Goal: Information Seeking & Learning: Learn about a topic

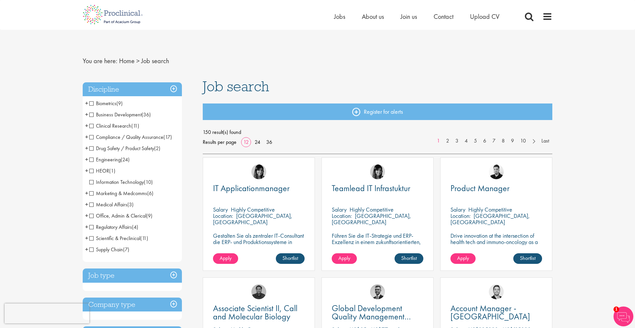
click at [373, 17] on span "About us" at bounding box center [373, 16] width 22 height 9
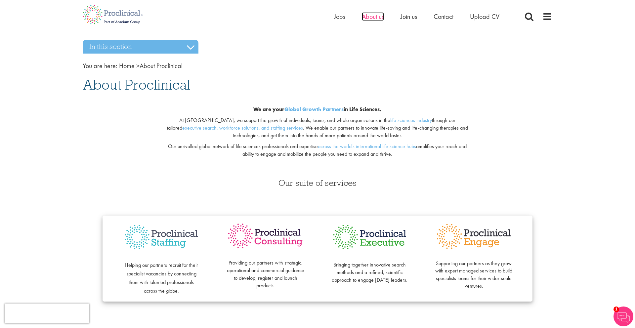
click at [369, 15] on span "About us" at bounding box center [373, 16] width 22 height 9
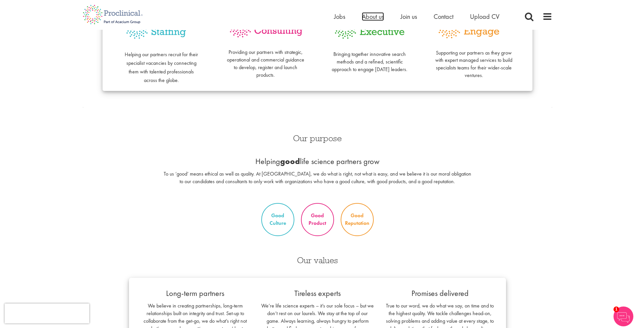
scroll to position [211, 0]
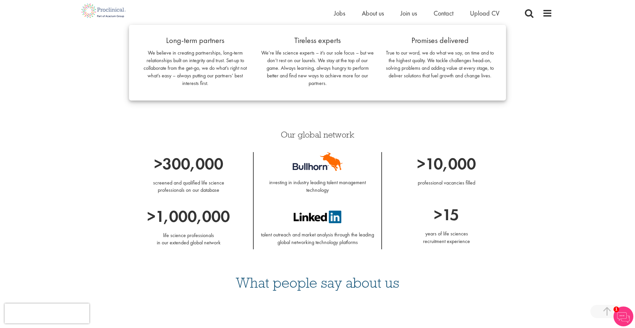
scroll to position [515, 0]
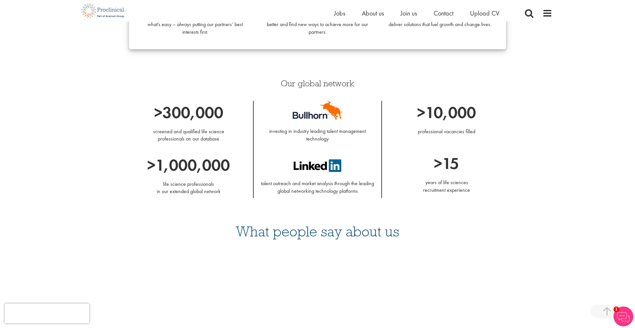
click at [422, 64] on div "Our values Long-term partners We believe in creating partnerships, long-term re…" at bounding box center [317, 5] width 387 height 121
